Goal: Task Accomplishment & Management: Manage account settings

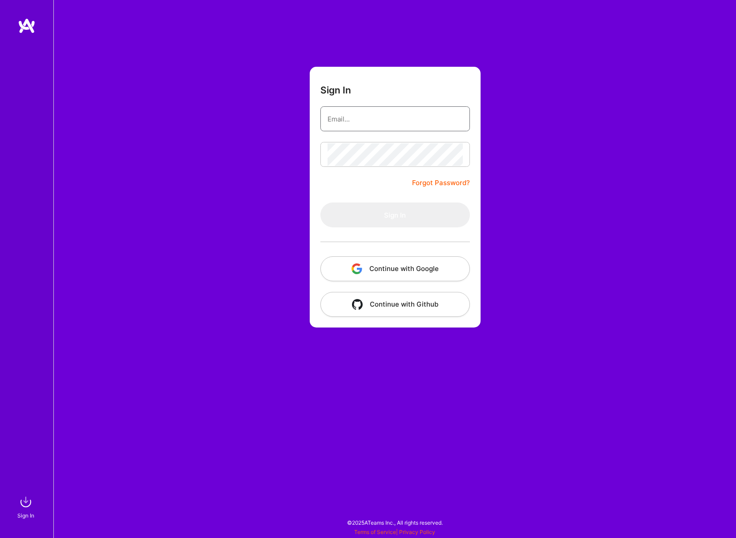
click at [356, 123] on input "email" at bounding box center [395, 119] width 135 height 23
paste input "[EMAIL_ADDRESS][DOMAIN_NAME]"
type input "[EMAIL_ADDRESS][DOMAIN_NAME]"
click at [388, 216] on button "Sign In" at bounding box center [396, 215] width 150 height 25
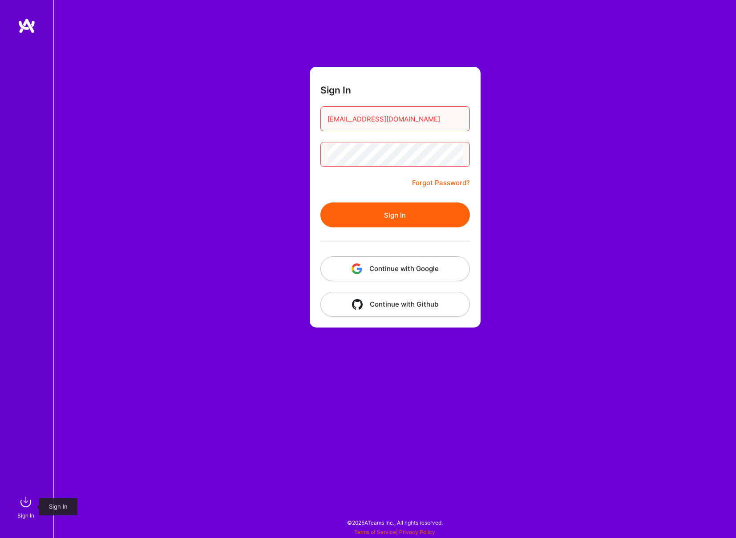
click at [28, 508] on img at bounding box center [26, 502] width 18 height 18
click at [28, 24] on img at bounding box center [27, 26] width 18 height 16
